Goal: Task Accomplishment & Management: Use online tool/utility

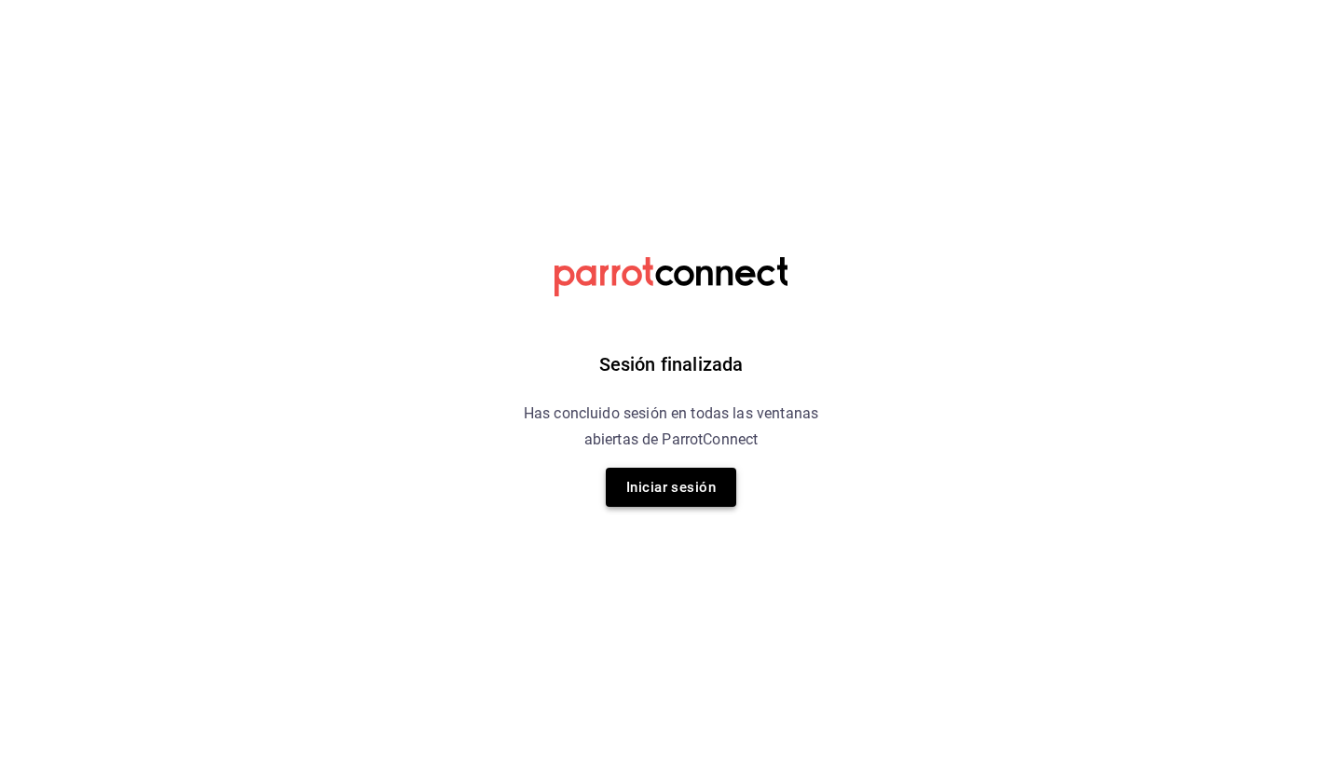
click at [681, 500] on button "Iniciar sesión" at bounding box center [671, 487] width 131 height 39
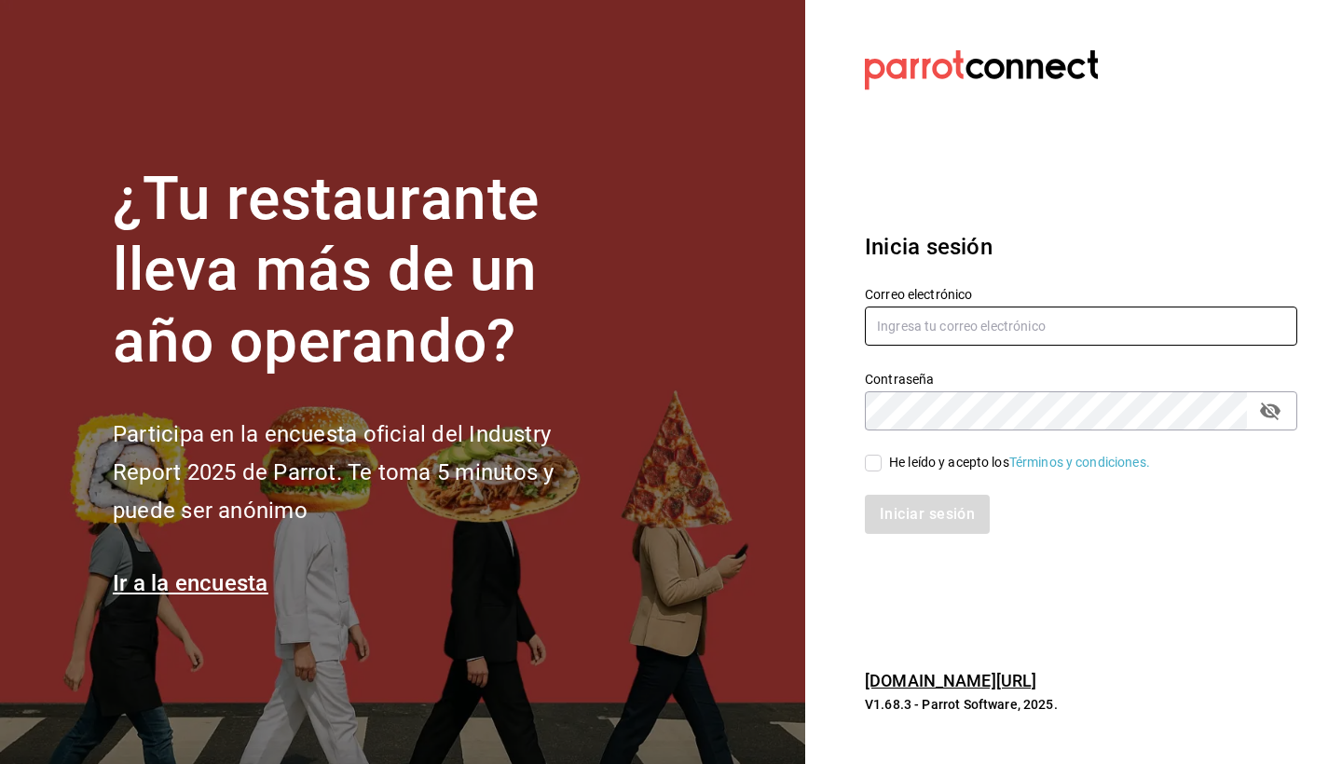
type input "goldenespressocafe@gmail.com"
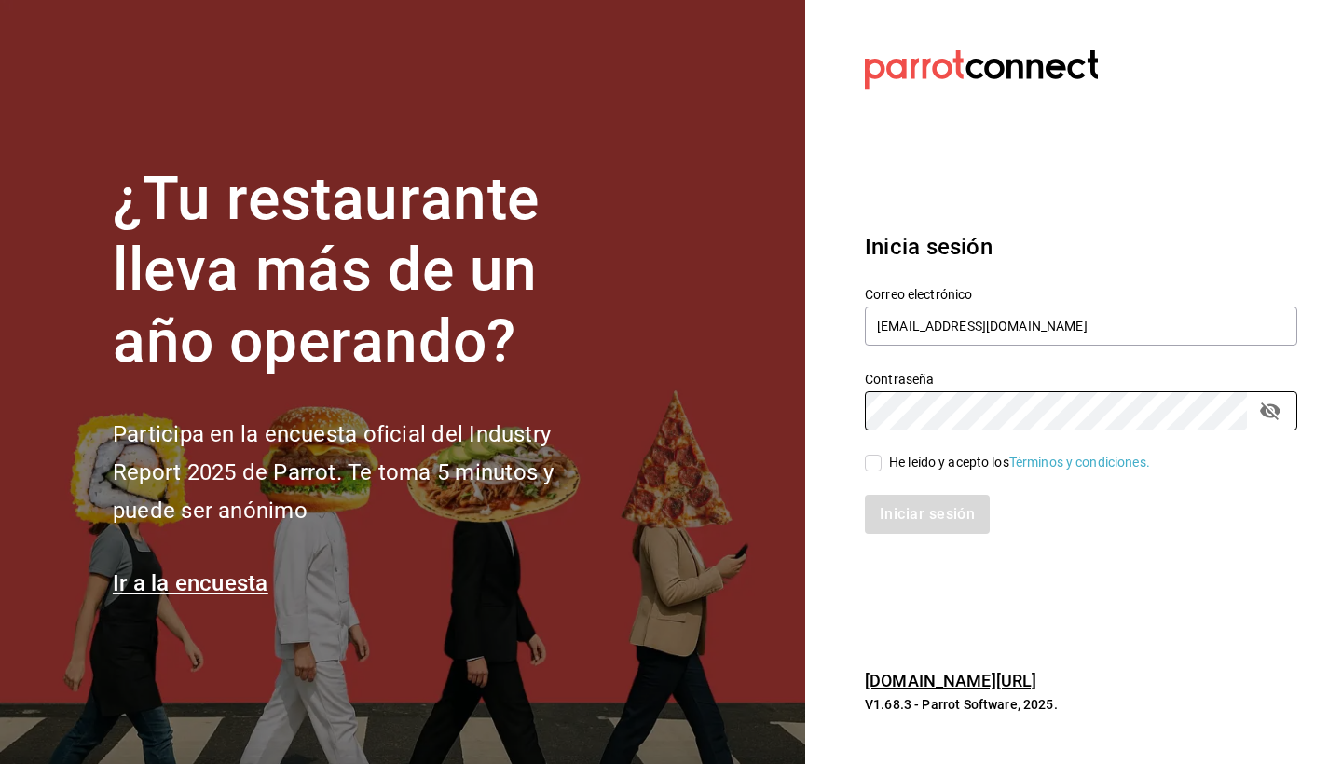
click at [878, 469] on input "He leído y acepto los Términos y condiciones." at bounding box center [873, 463] width 17 height 17
checkbox input "true"
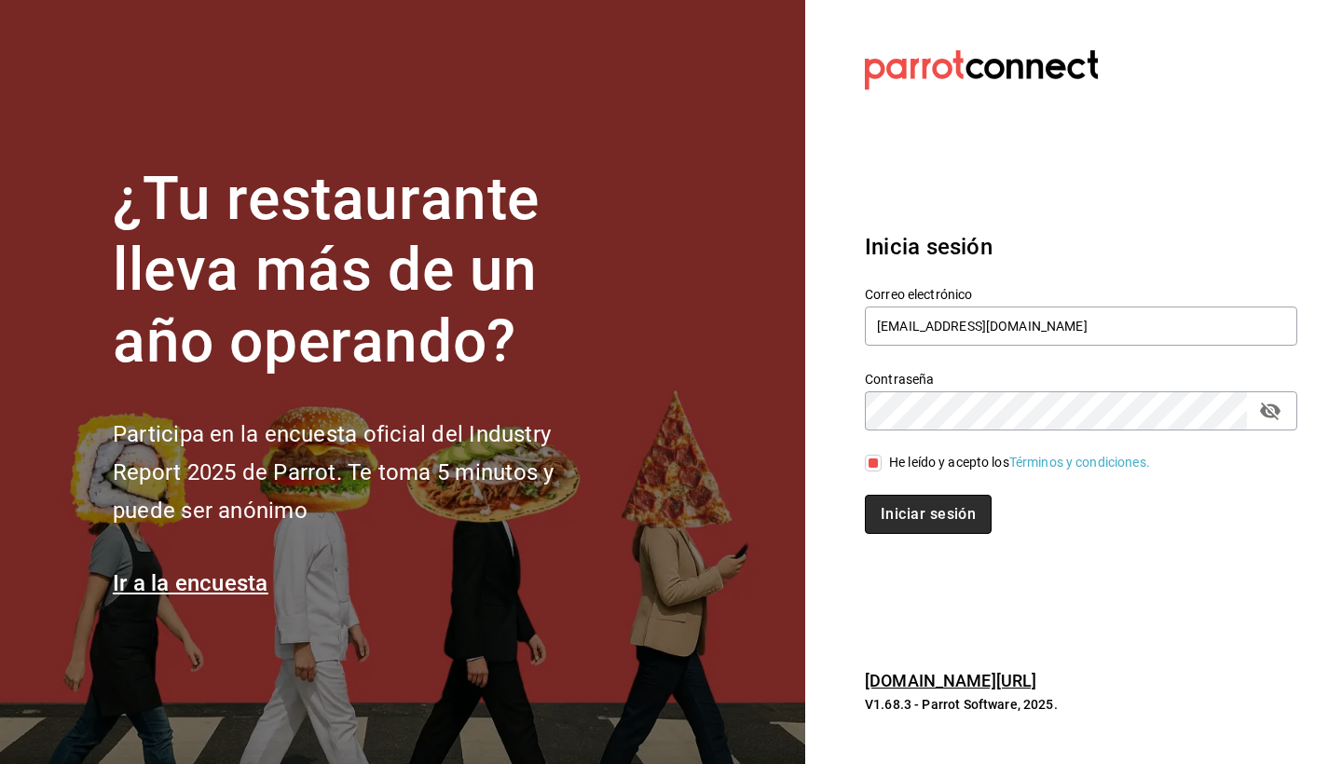
click at [911, 508] on button "Iniciar sesión" at bounding box center [928, 514] width 127 height 39
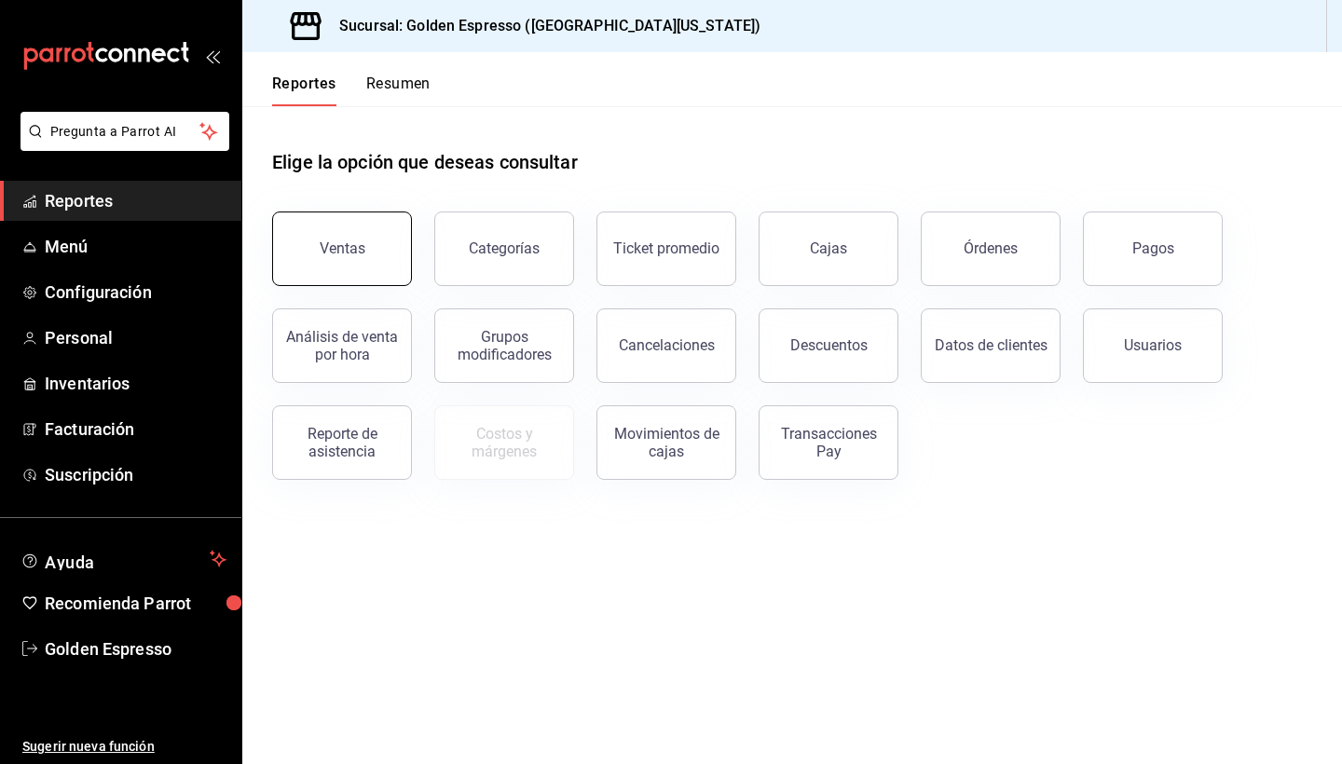
click at [334, 247] on div "Ventas" at bounding box center [343, 249] width 46 height 18
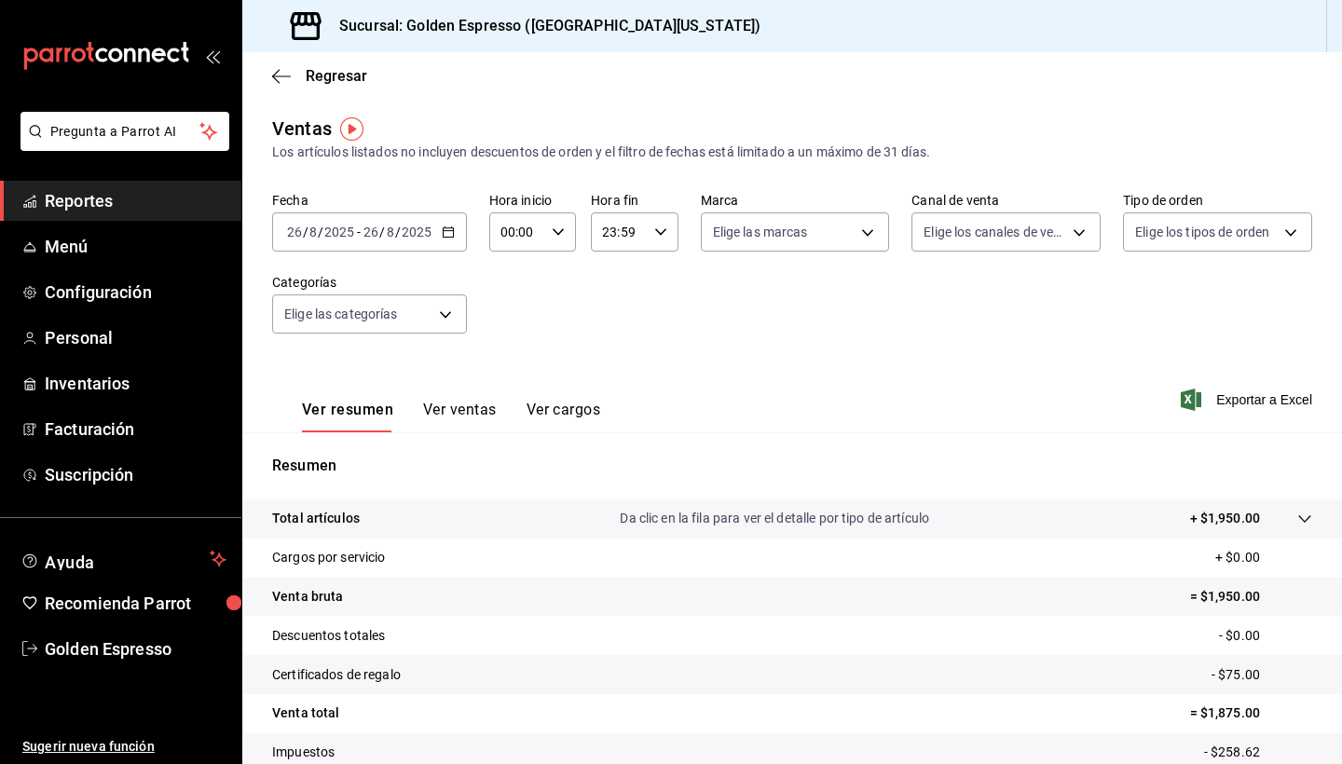
click at [432, 237] on div "[DATE] [DATE]" at bounding box center [397, 232] width 73 height 15
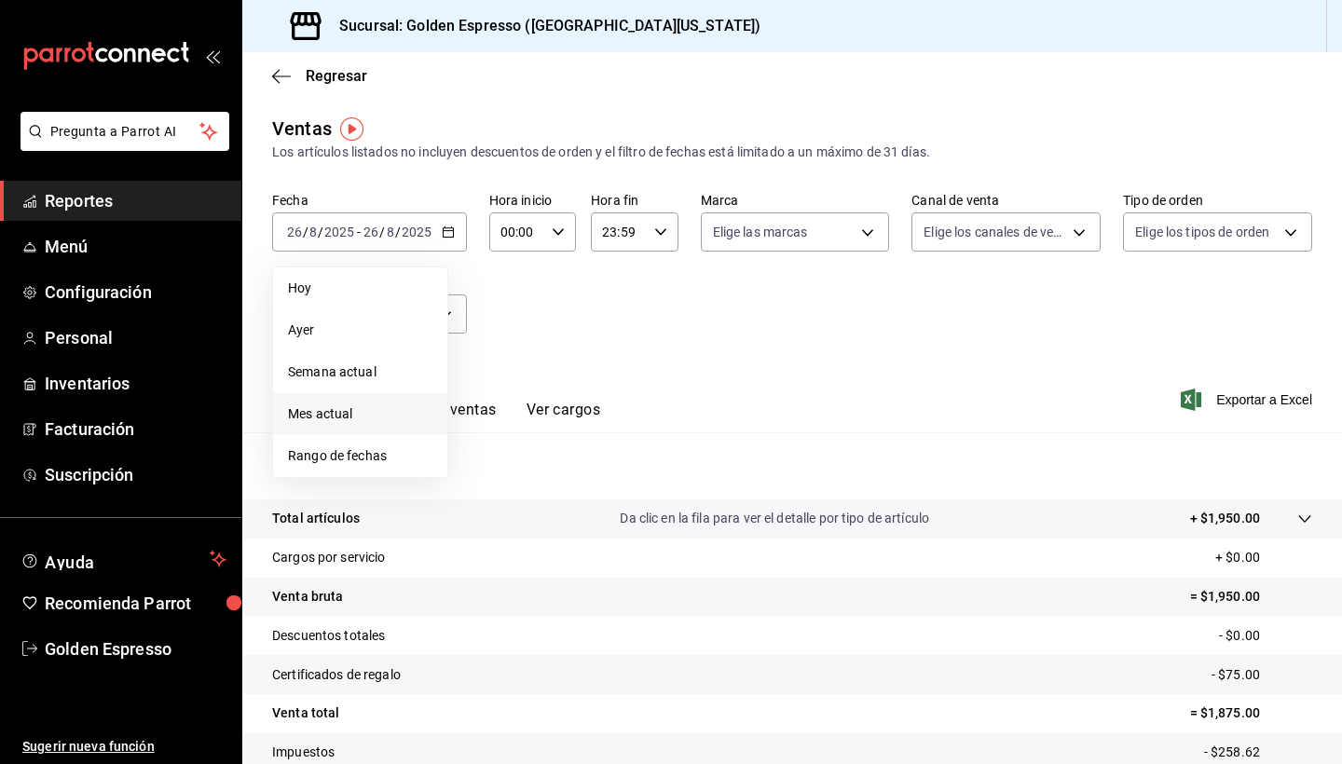
click at [361, 419] on span "Mes actual" at bounding box center [360, 415] width 145 height 20
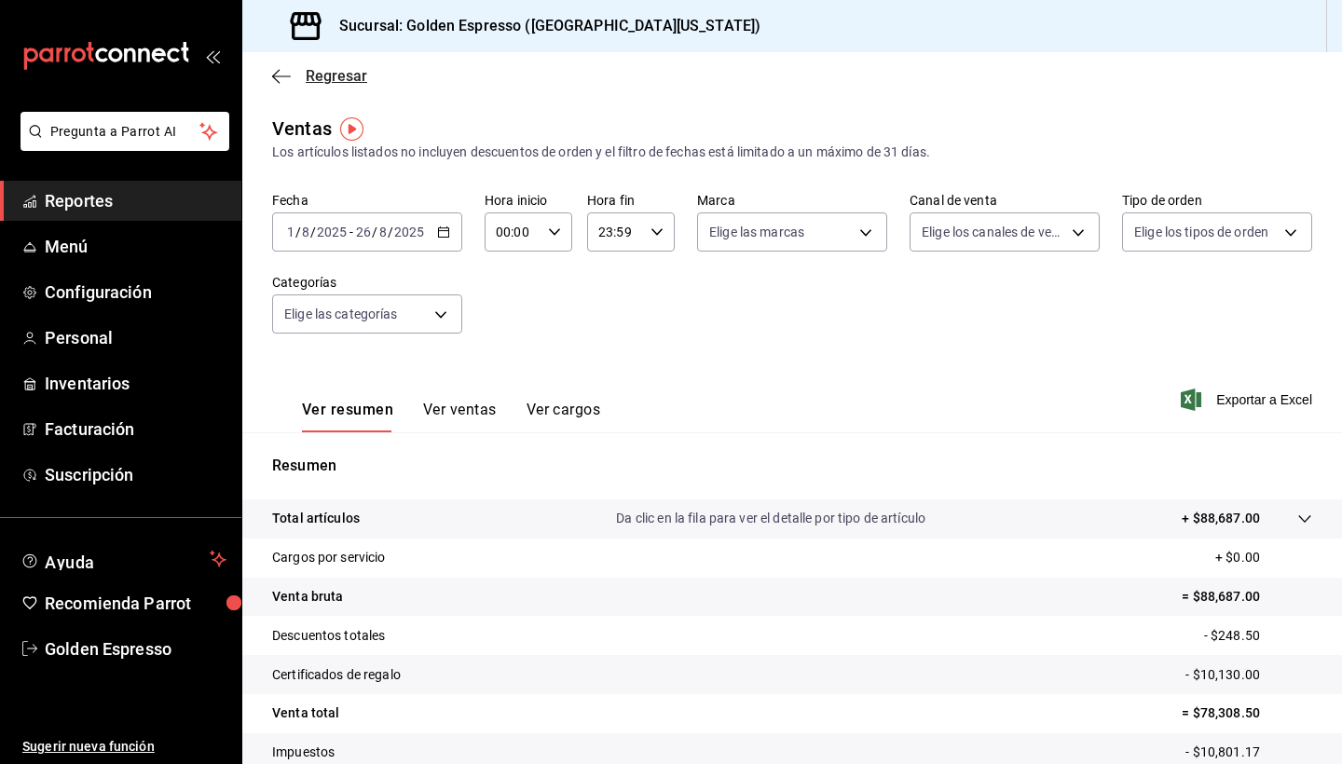
click at [281, 77] on icon "button" at bounding box center [281, 76] width 19 height 17
